Goal: Transaction & Acquisition: Purchase product/service

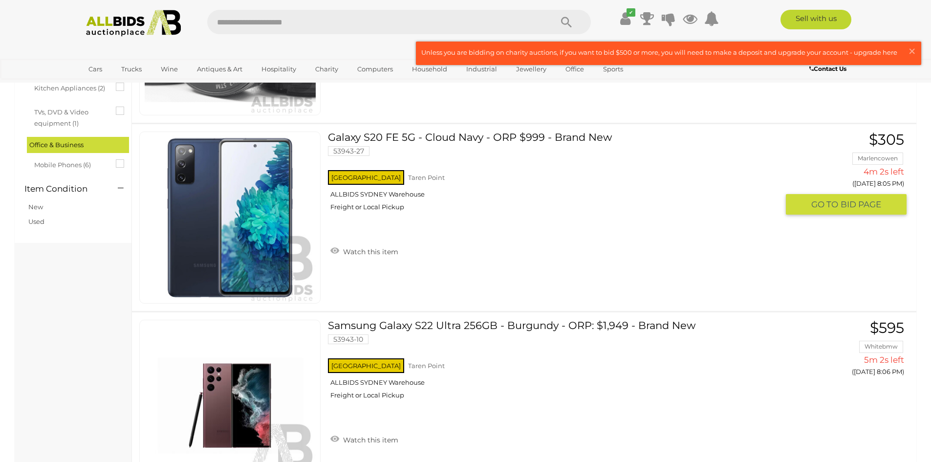
scroll to position [635, 0]
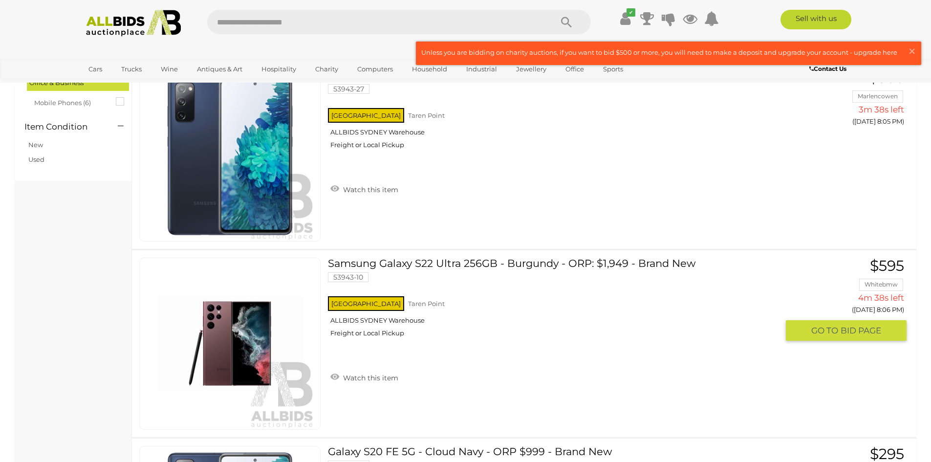
click at [838, 335] on span "GO TO" at bounding box center [825, 330] width 29 height 11
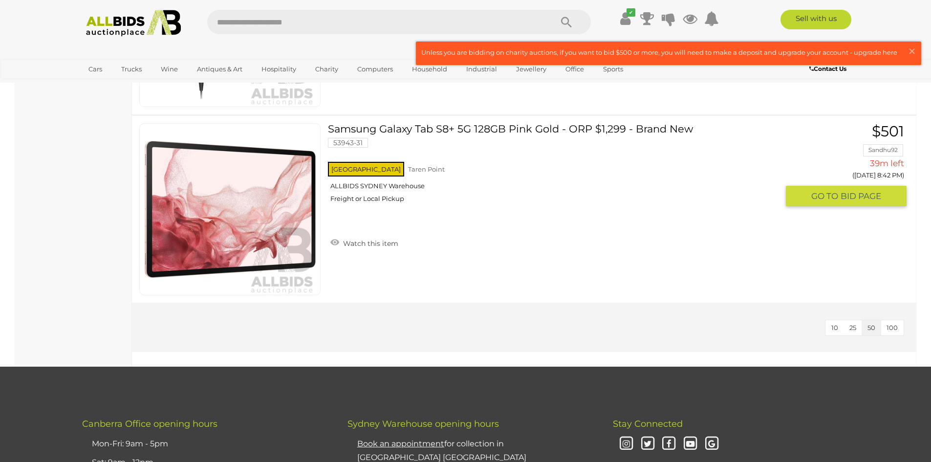
scroll to position [3967, 0]
